Goal: Transaction & Acquisition: Purchase product/service

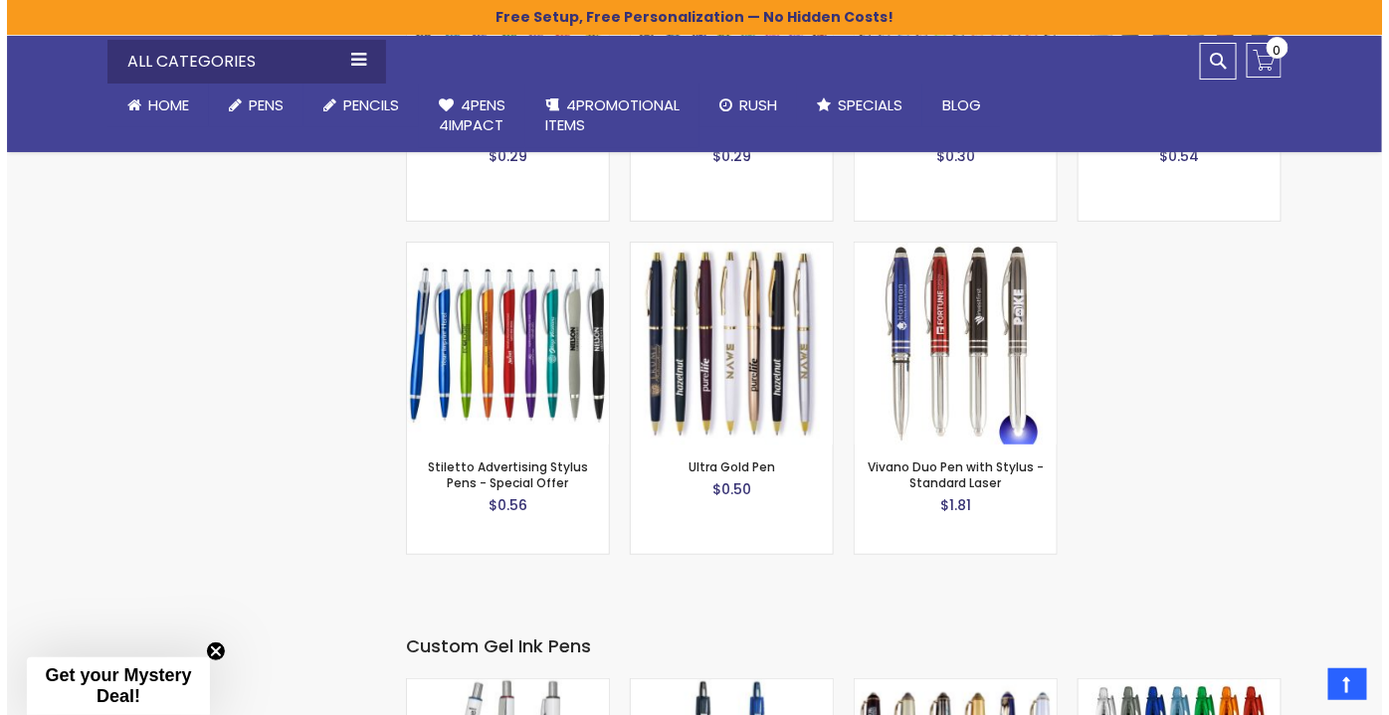
scroll to position [3361, 0]
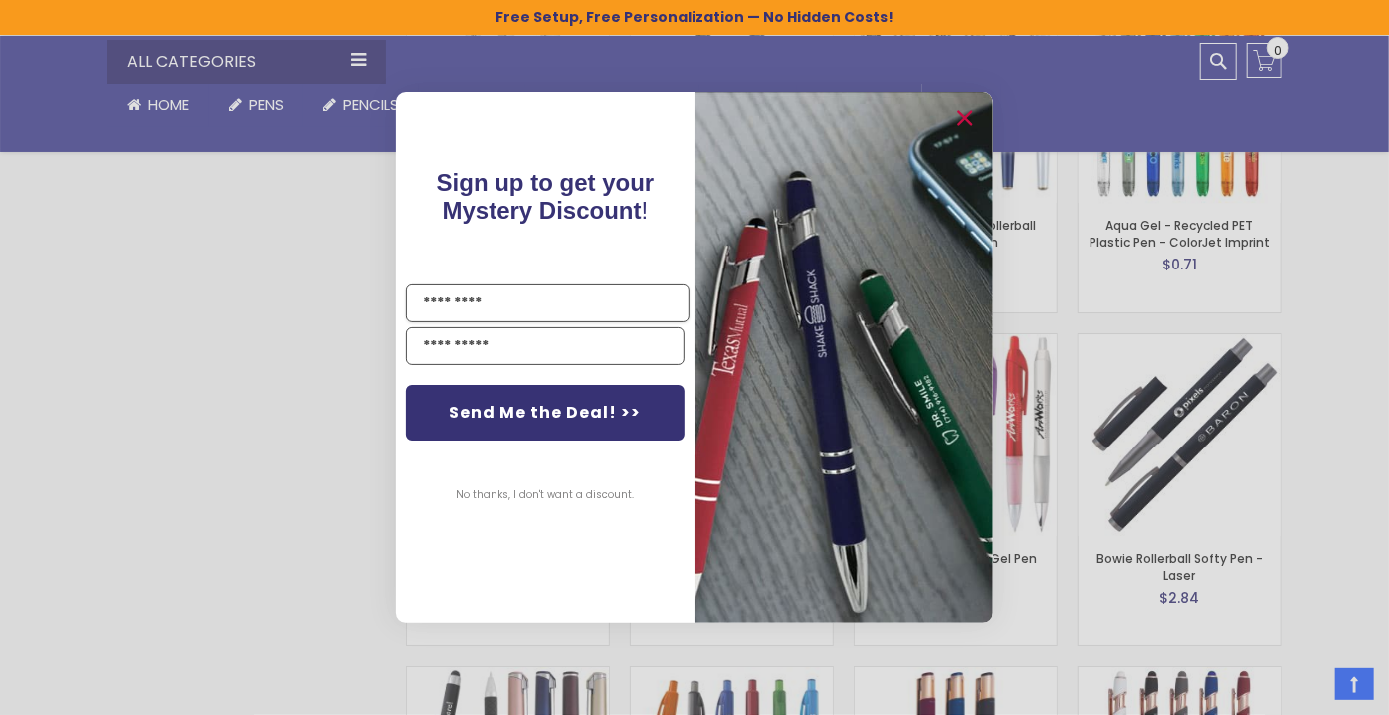
drag, startPoint x: 1388, startPoint y: 167, endPoint x: 1388, endPoint y: 280, distance: 112.4
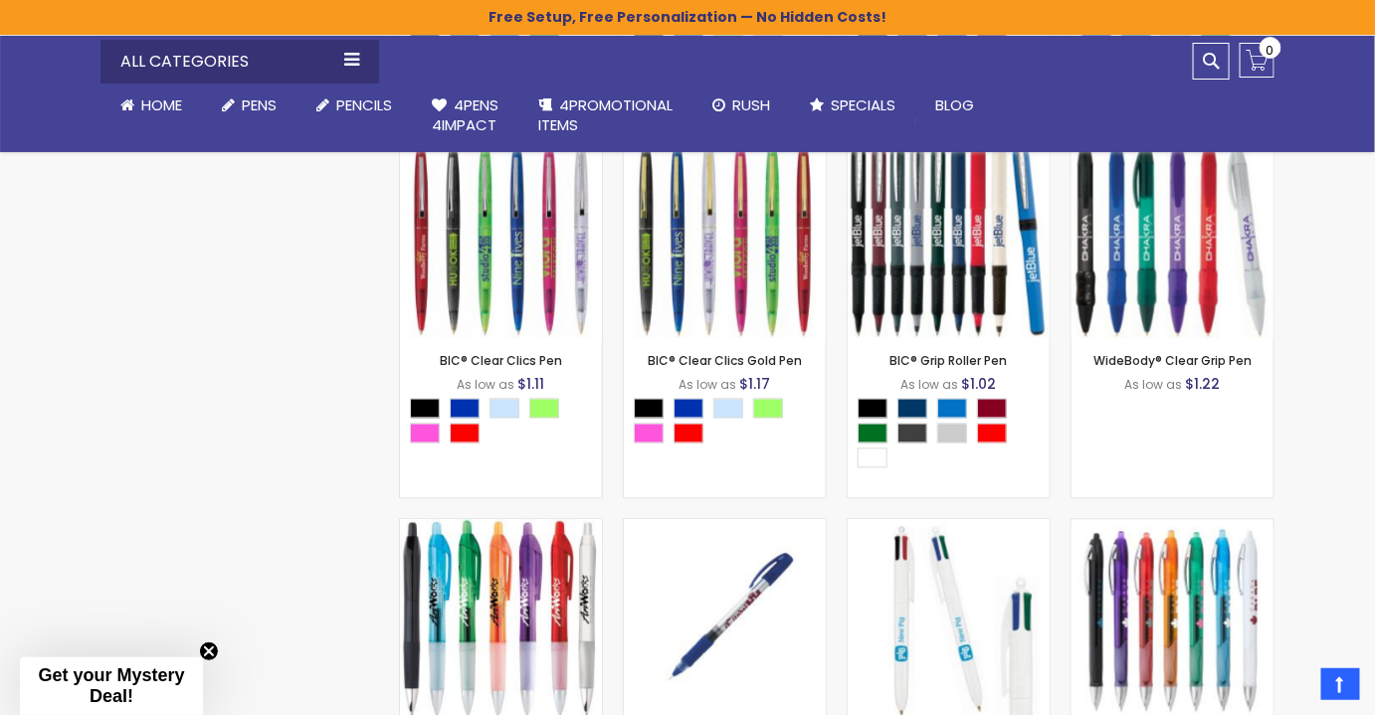
scroll to position [1223, 0]
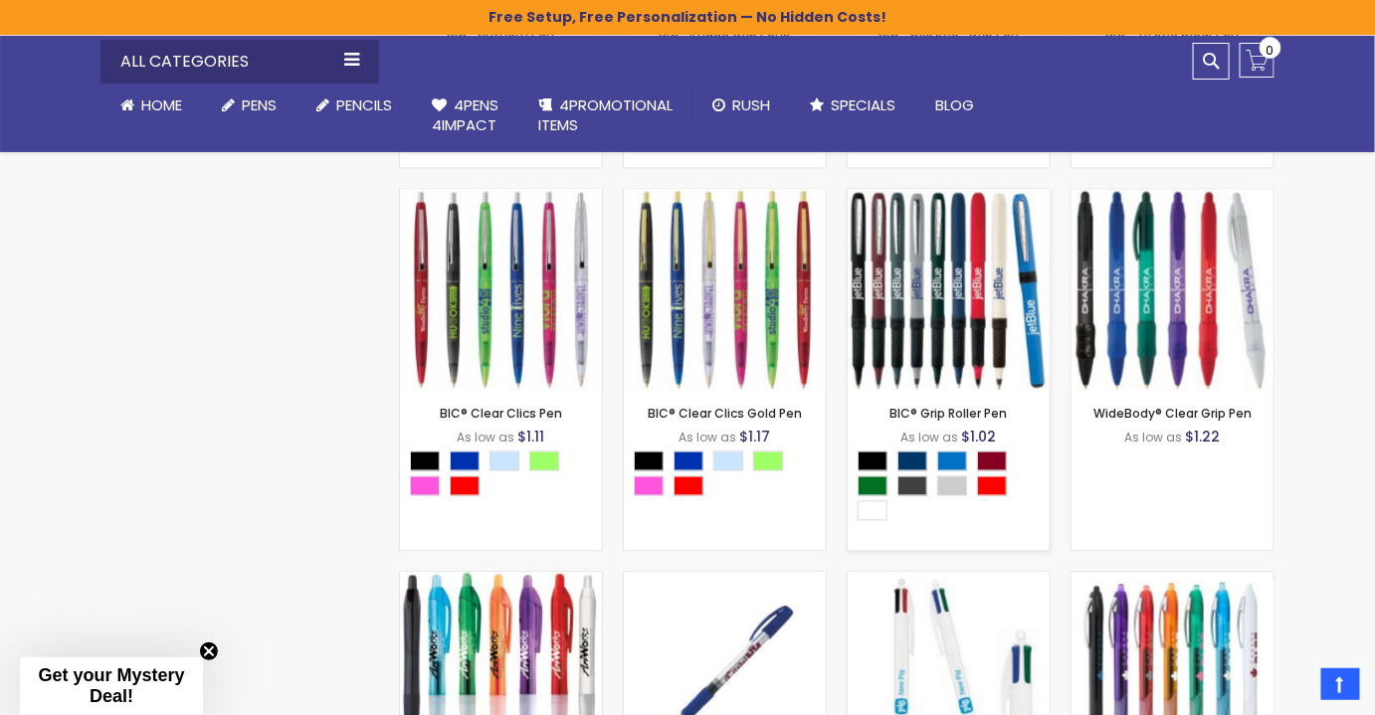
click at [966, 290] on img at bounding box center [949, 291] width 202 height 202
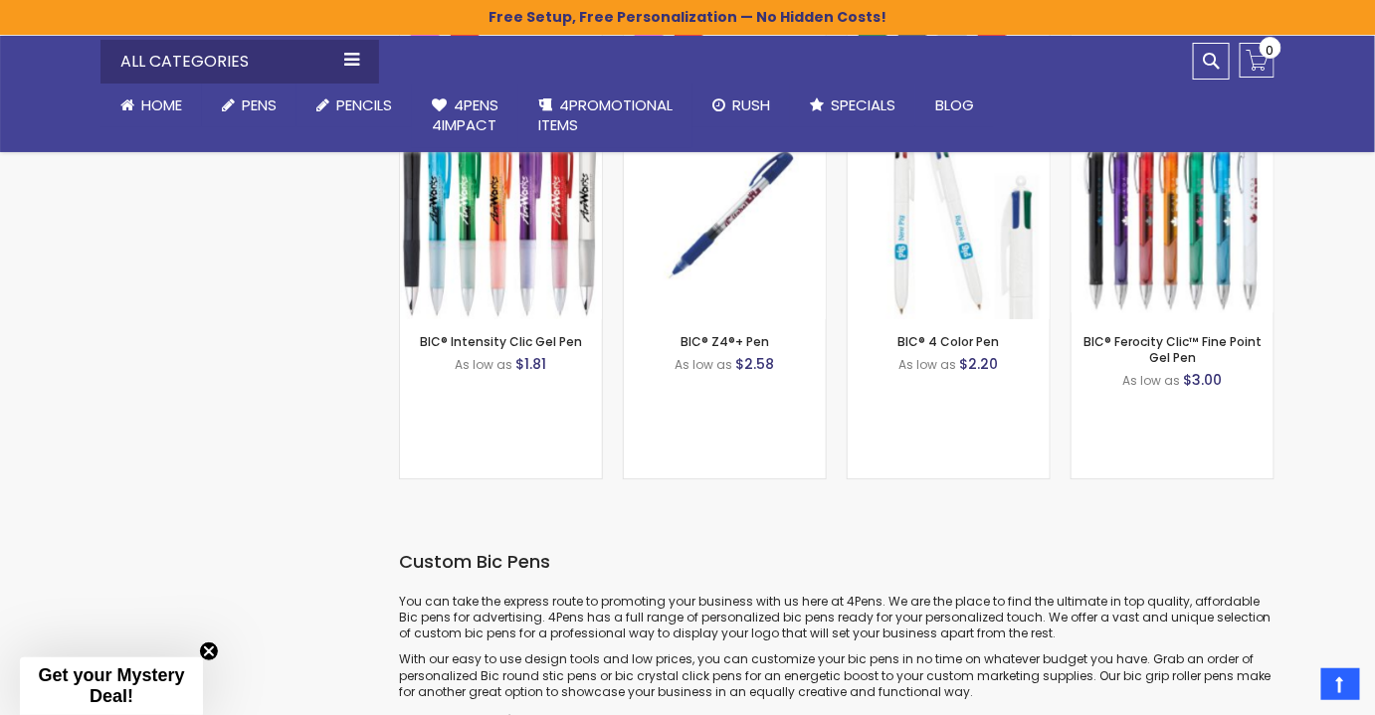
scroll to position [1535, 0]
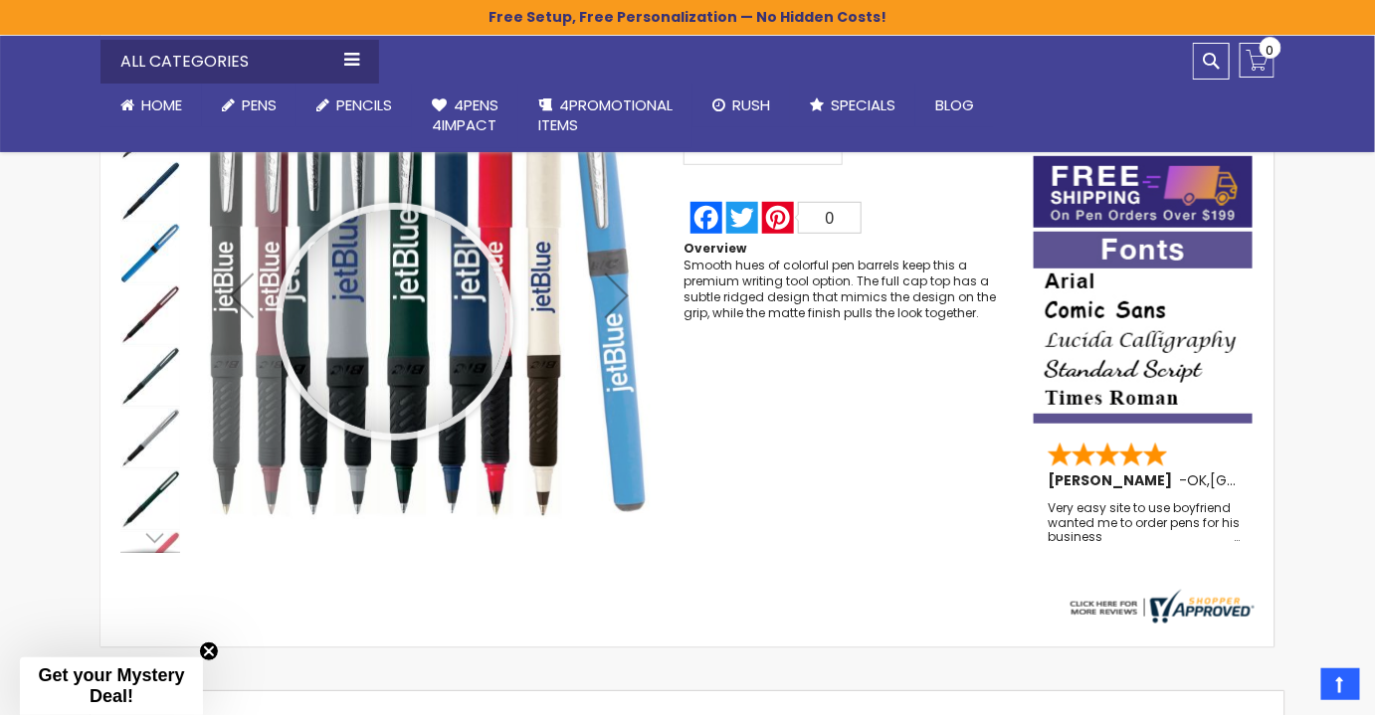
scroll to position [271, 0]
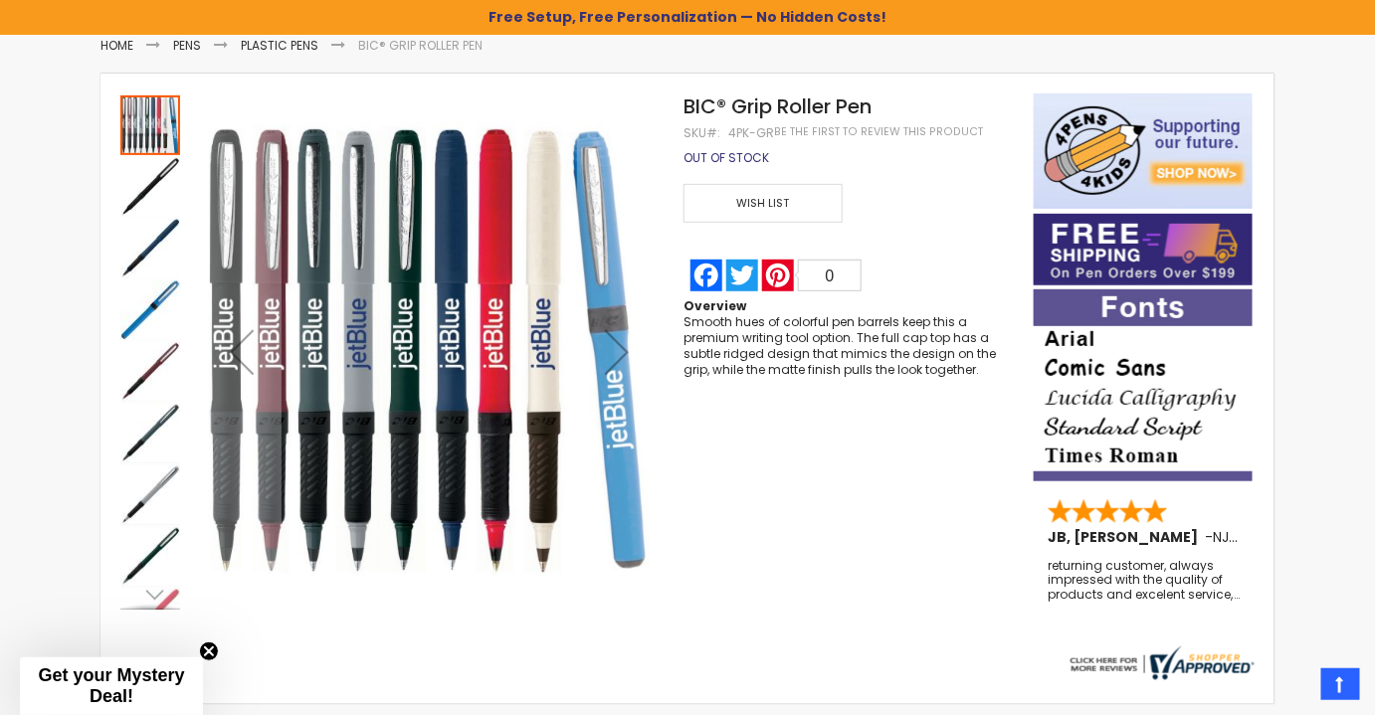
click at [158, 317] on img "BIC® Grip Roller Pen" at bounding box center [150, 311] width 60 height 60
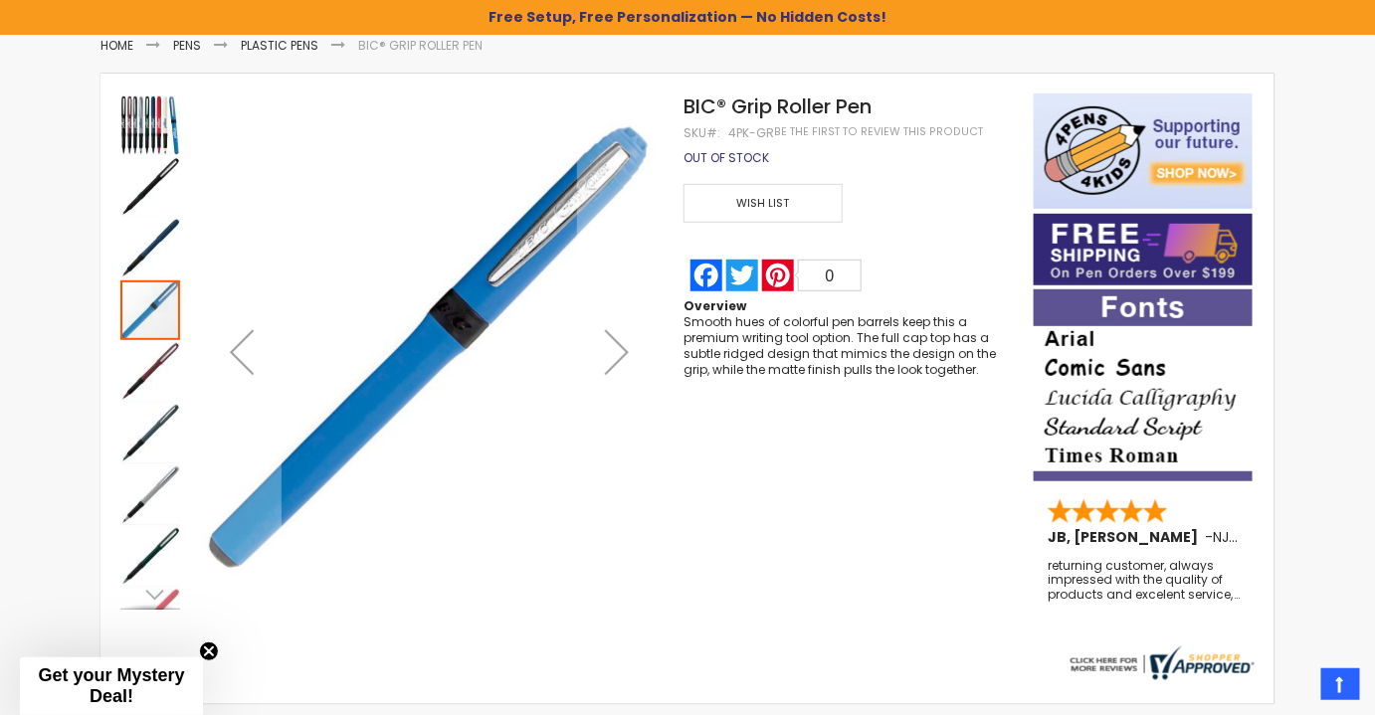
click at [169, 143] on img "BIC® Grip Roller Pen" at bounding box center [150, 126] width 60 height 60
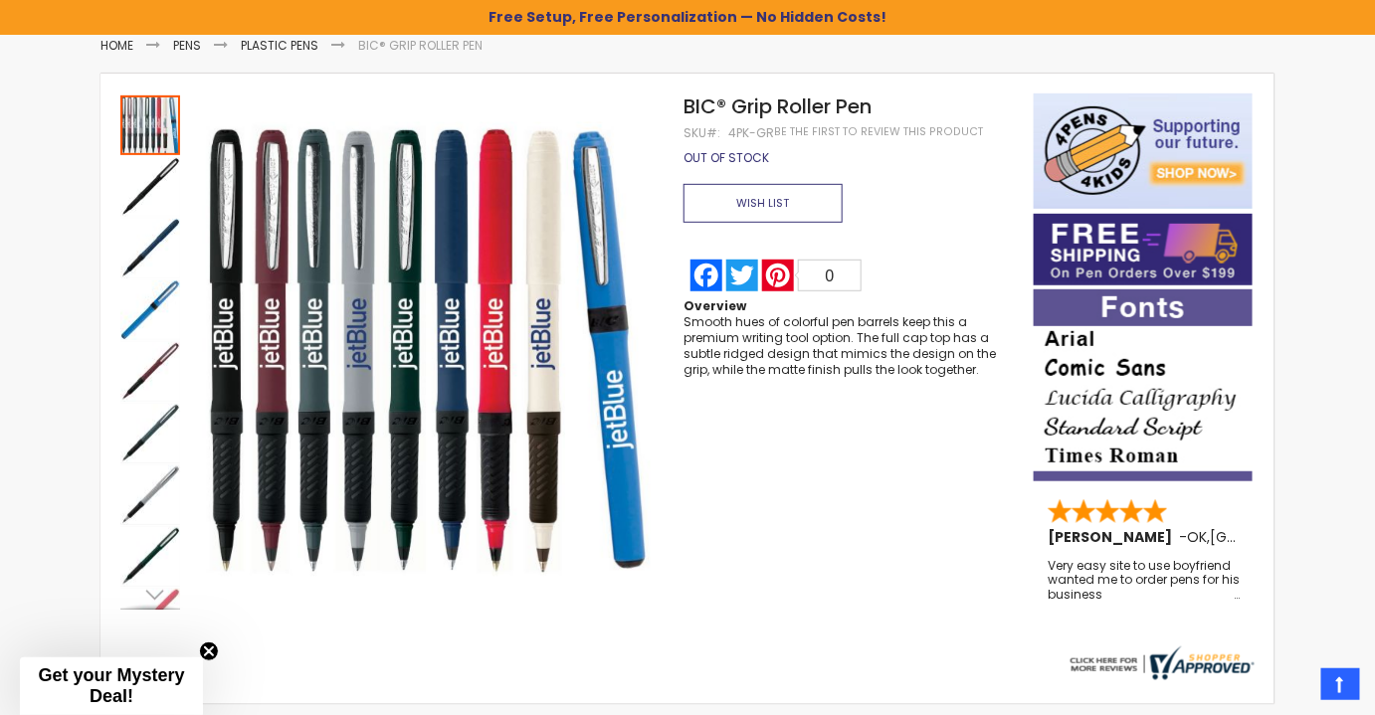
click at [773, 195] on span "Wish List" at bounding box center [763, 203] width 159 height 39
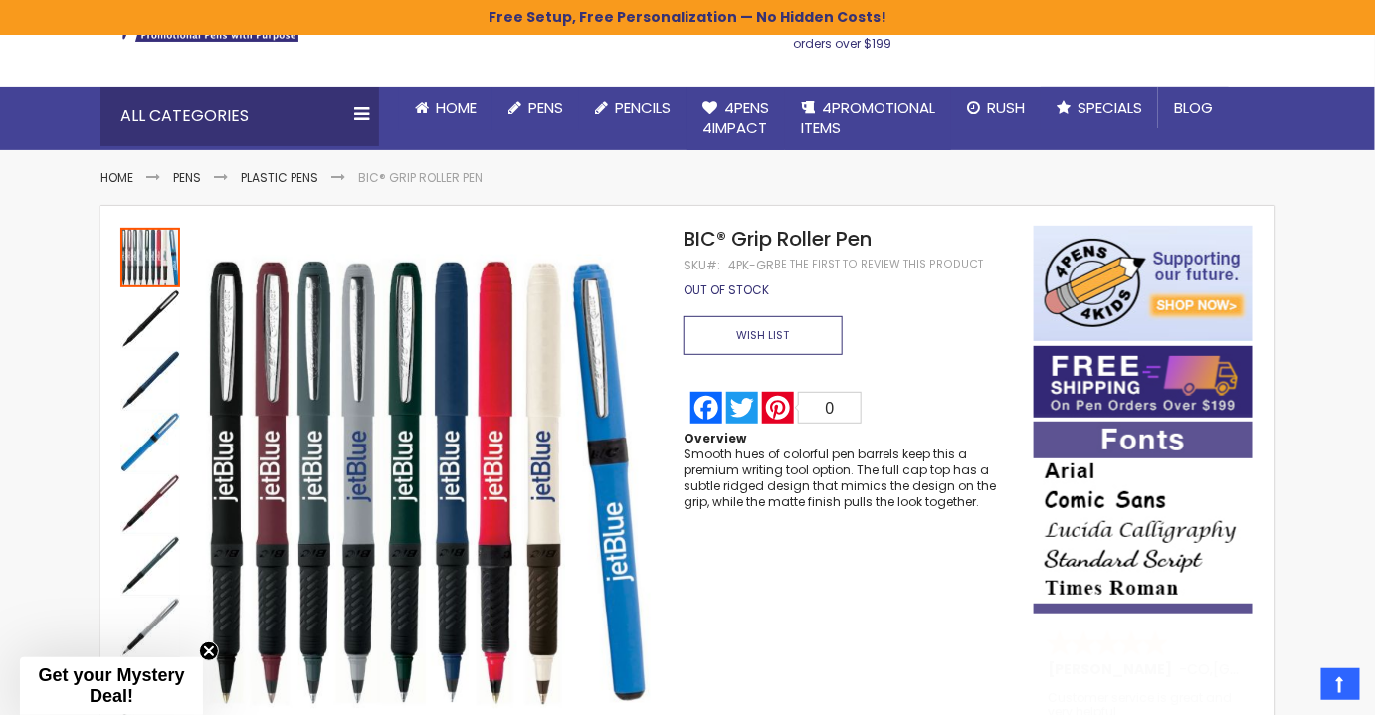
scroll to position [0, 0]
